Goal: Find specific page/section: Find specific page/section

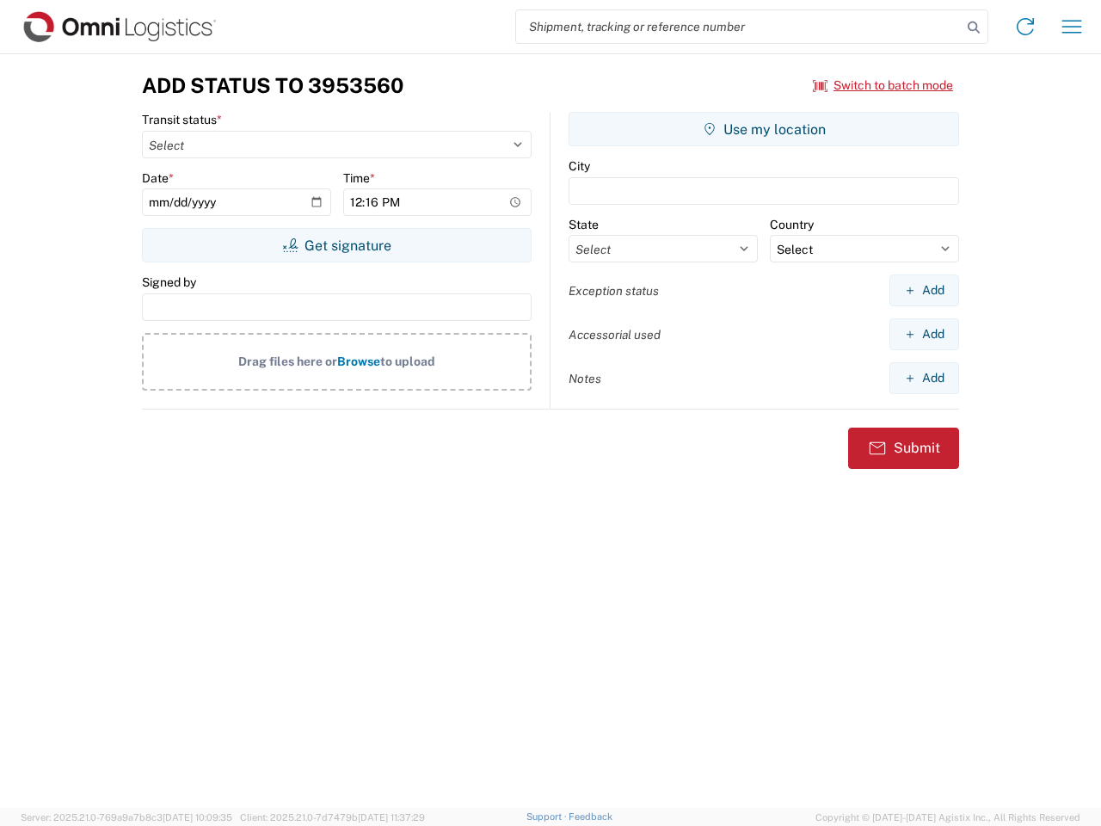
click at [739, 27] on input "search" at bounding box center [739, 26] width 446 height 33
click at [974, 28] on icon at bounding box center [974, 27] width 24 height 24
click at [1025, 27] on icon at bounding box center [1025, 27] width 28 height 28
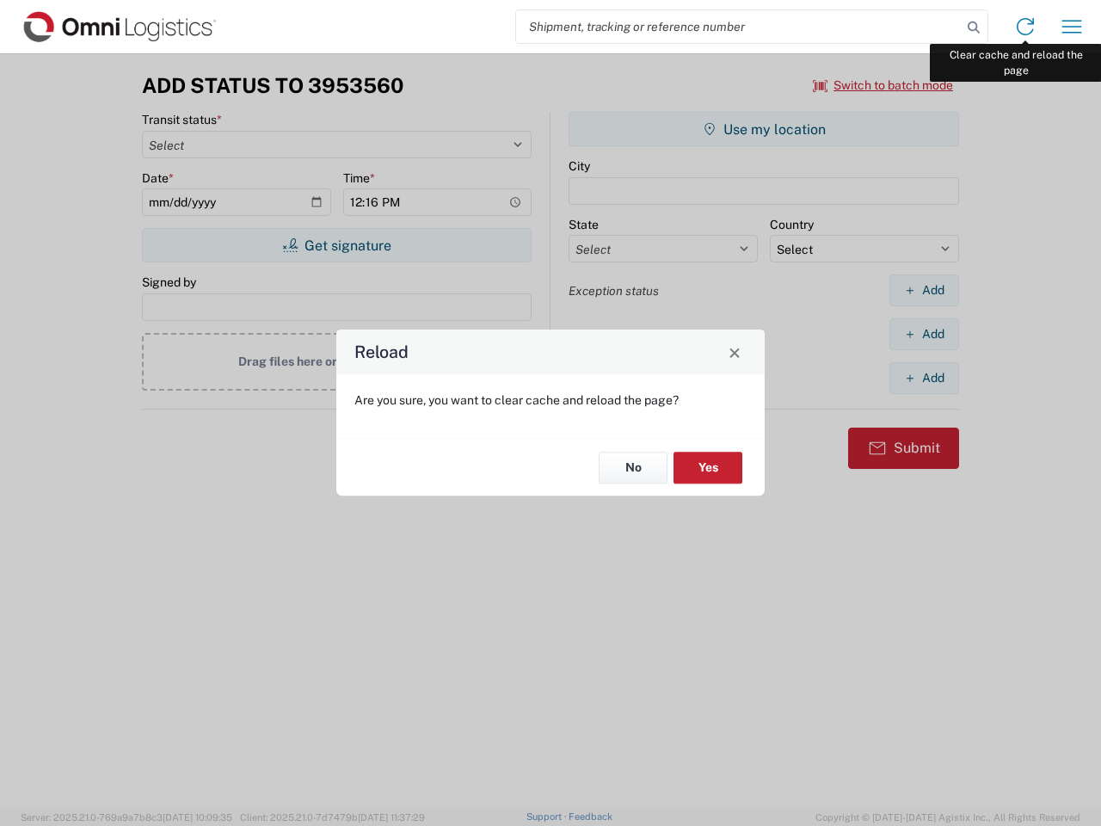
click at [1072, 27] on div "Reload Are you sure, you want to clear cache and reload the page? No Yes" at bounding box center [550, 413] width 1101 height 826
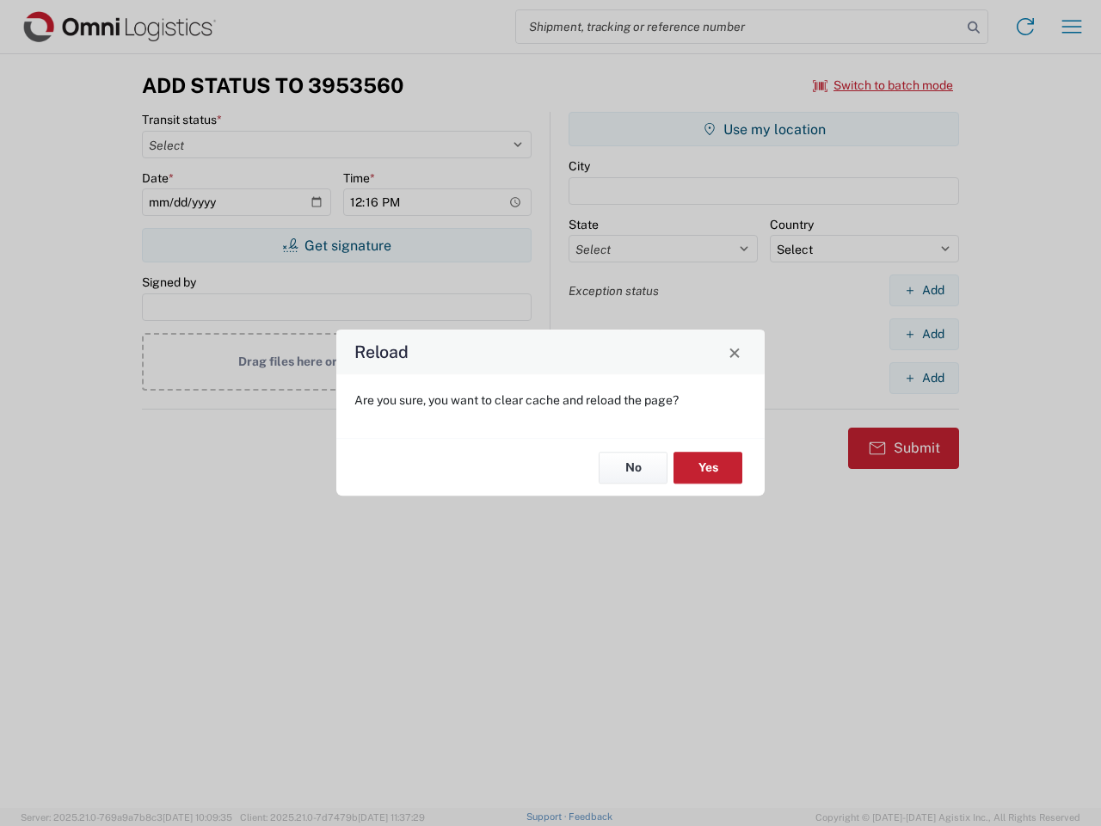
click at [883, 85] on div "Reload Are you sure, you want to clear cache and reload the page? No Yes" at bounding box center [550, 413] width 1101 height 826
click at [336, 245] on div "Reload Are you sure, you want to clear cache and reload the page? No Yes" at bounding box center [550, 413] width 1101 height 826
click at [764, 129] on div "Reload Are you sure, you want to clear cache and reload the page? No Yes" at bounding box center [550, 413] width 1101 height 826
click at [924, 290] on div "Reload Are you sure, you want to clear cache and reload the page? No Yes" at bounding box center [550, 413] width 1101 height 826
click at [924, 334] on div "Reload Are you sure, you want to clear cache and reload the page? No Yes" at bounding box center [550, 413] width 1101 height 826
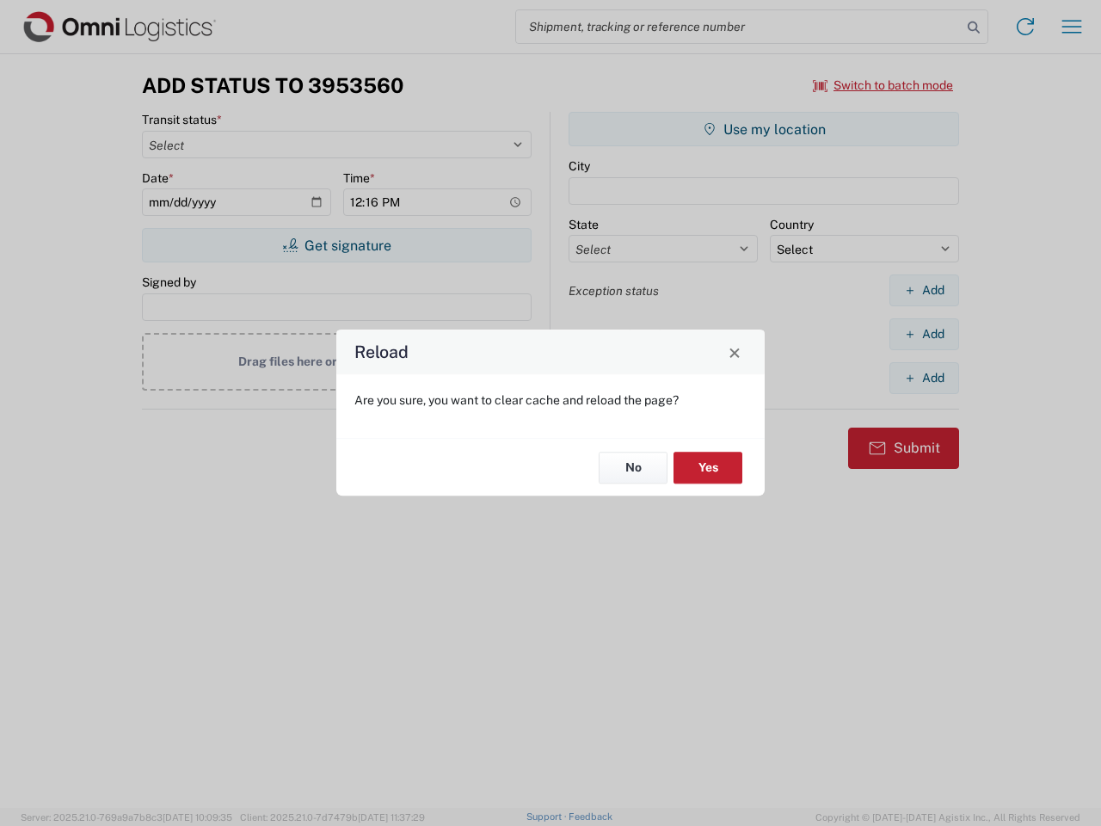
click at [924, 378] on div "Reload Are you sure, you want to clear cache and reload the page? No Yes" at bounding box center [550, 413] width 1101 height 826
